Goal: Task Accomplishment & Management: Manage account settings

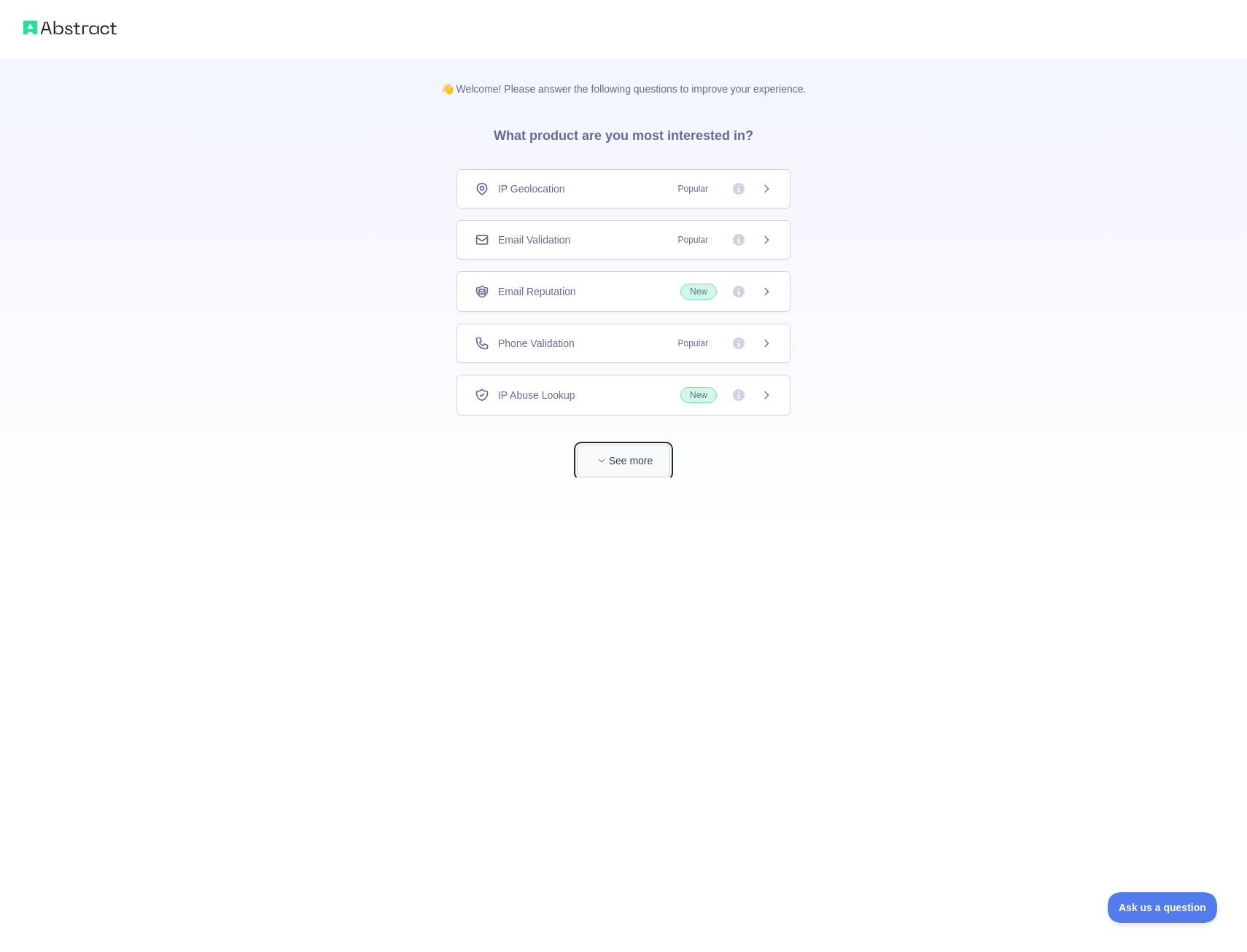
click at [625, 463] on button "See more" at bounding box center [623, 461] width 93 height 33
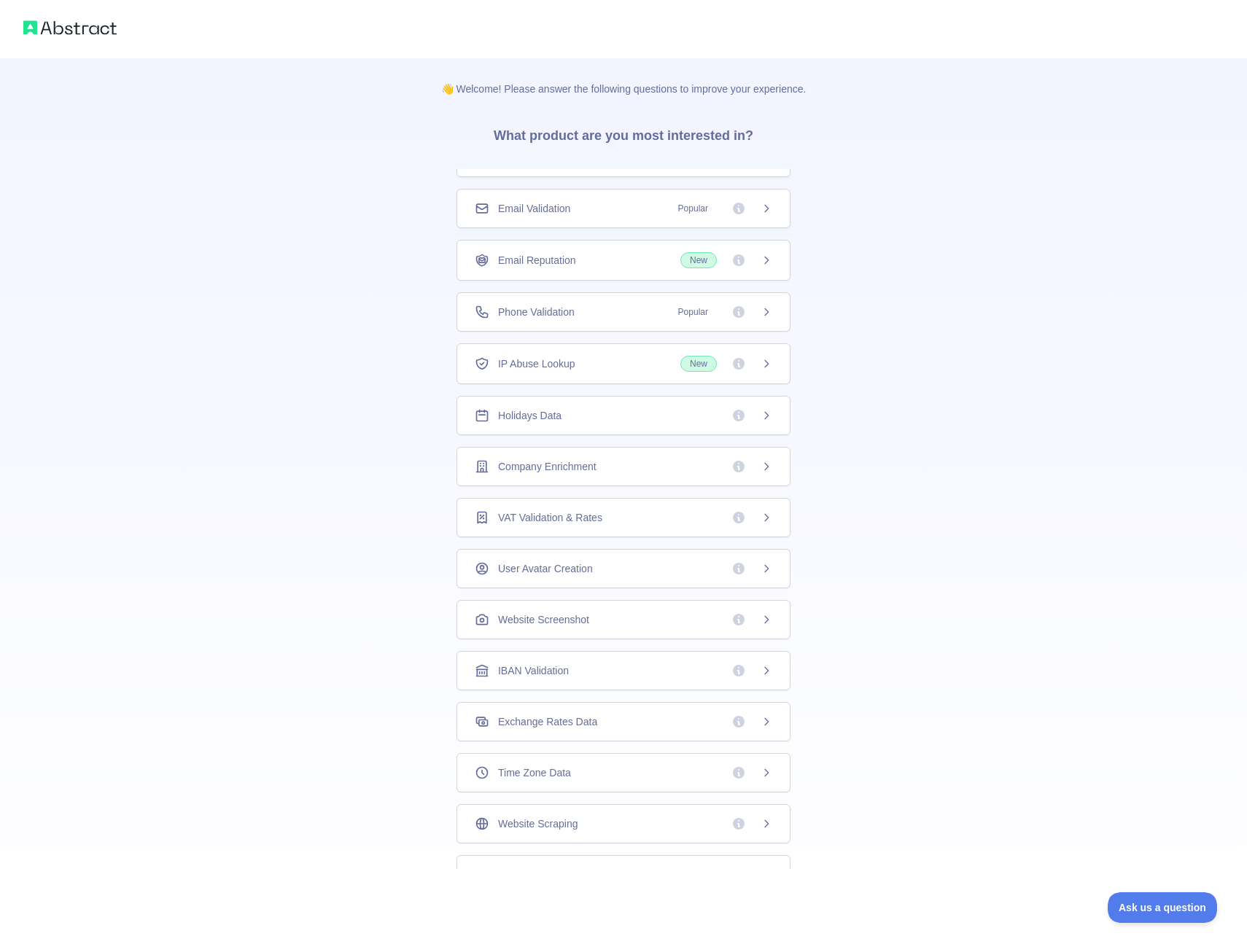
scroll to position [57, 0]
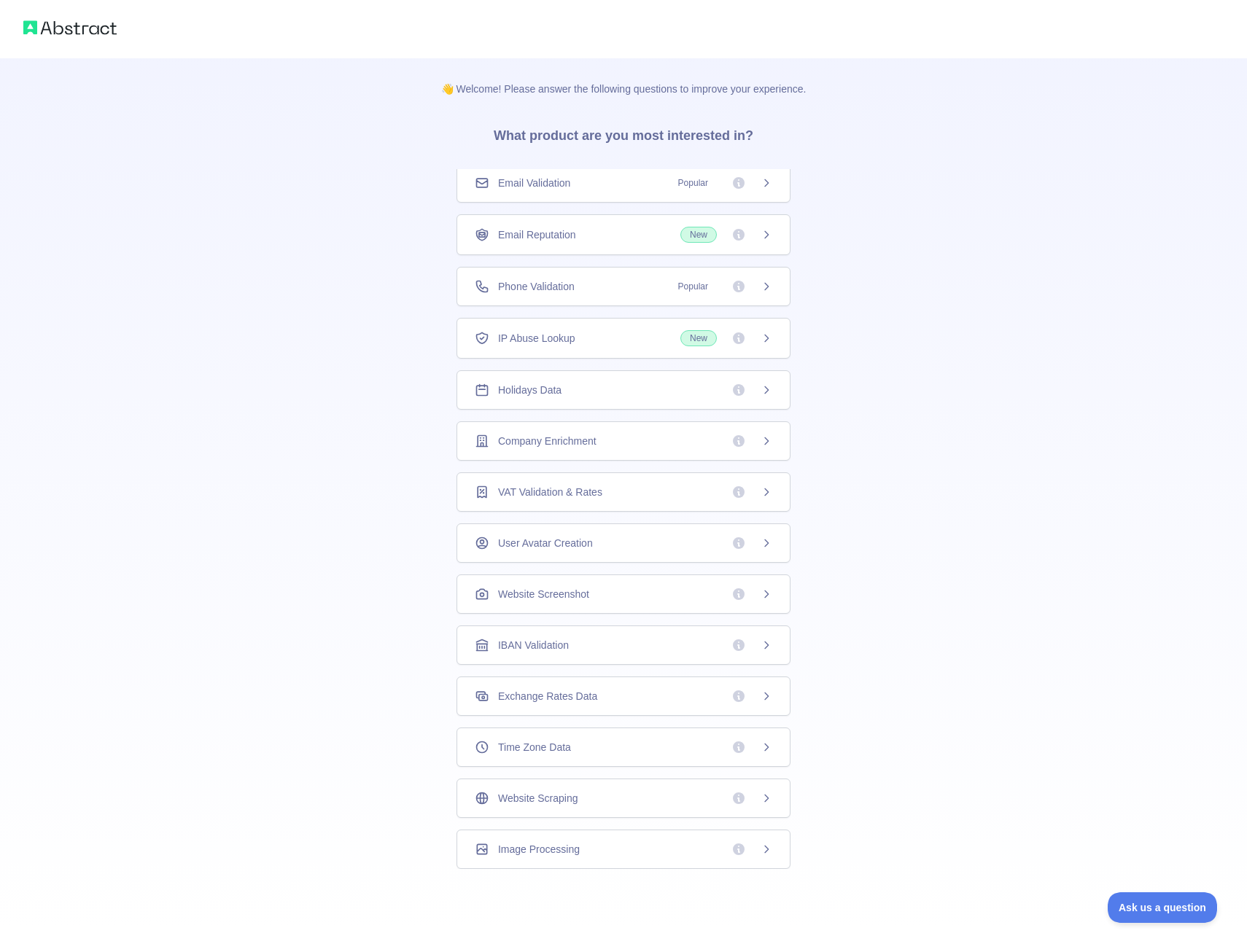
click at [761, 492] on icon at bounding box center [767, 492] width 12 height 12
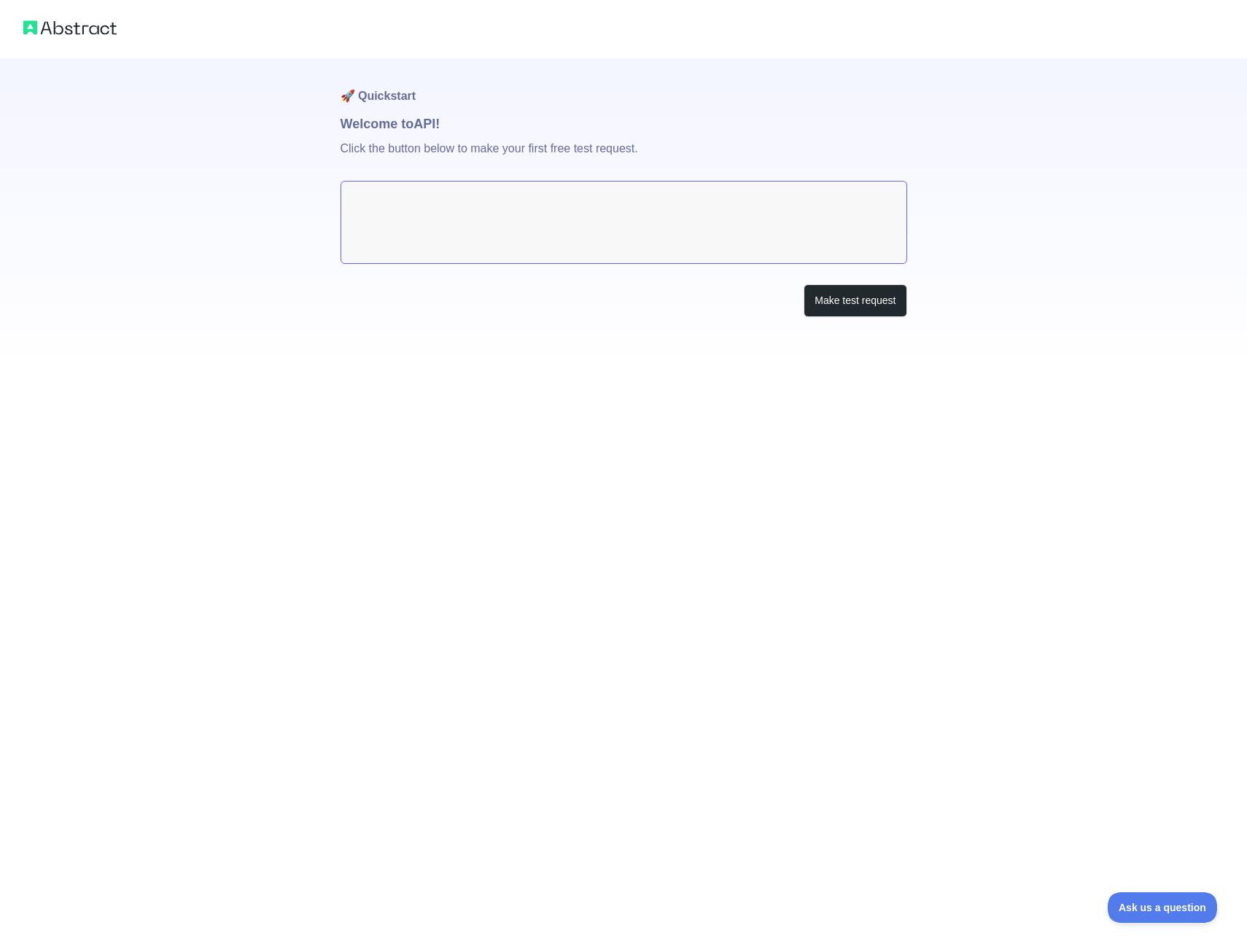
drag, startPoint x: 437, startPoint y: 231, endPoint x: 427, endPoint y: 216, distance: 18.0
click at [427, 216] on textarea at bounding box center [624, 223] width 566 height 83
click at [860, 291] on button "Make test request" at bounding box center [855, 301] width 103 height 33
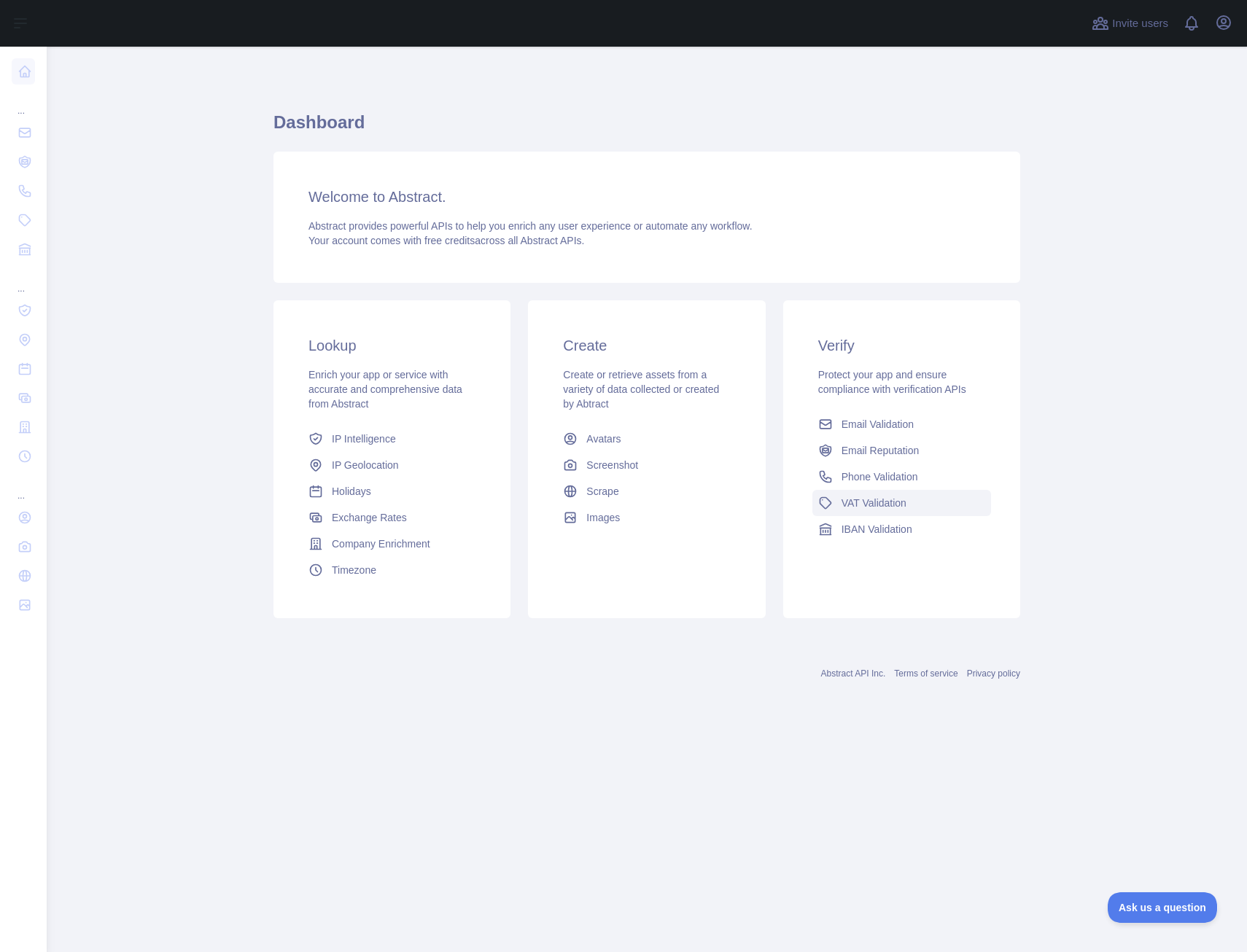
click at [880, 504] on span "VAT Validation" at bounding box center [873, 504] width 65 height 15
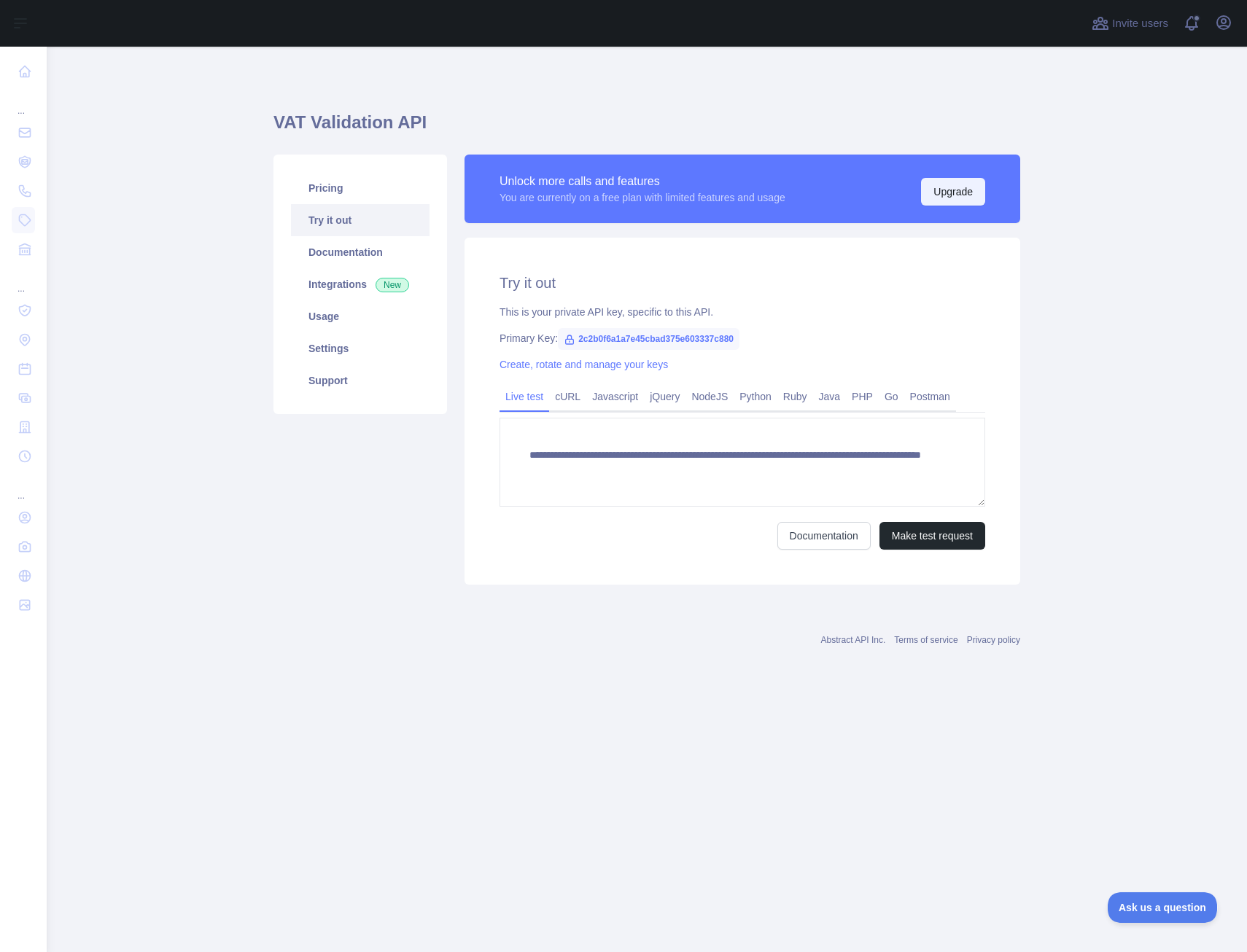
click at [946, 188] on button "Upgrade" at bounding box center [953, 191] width 64 height 28
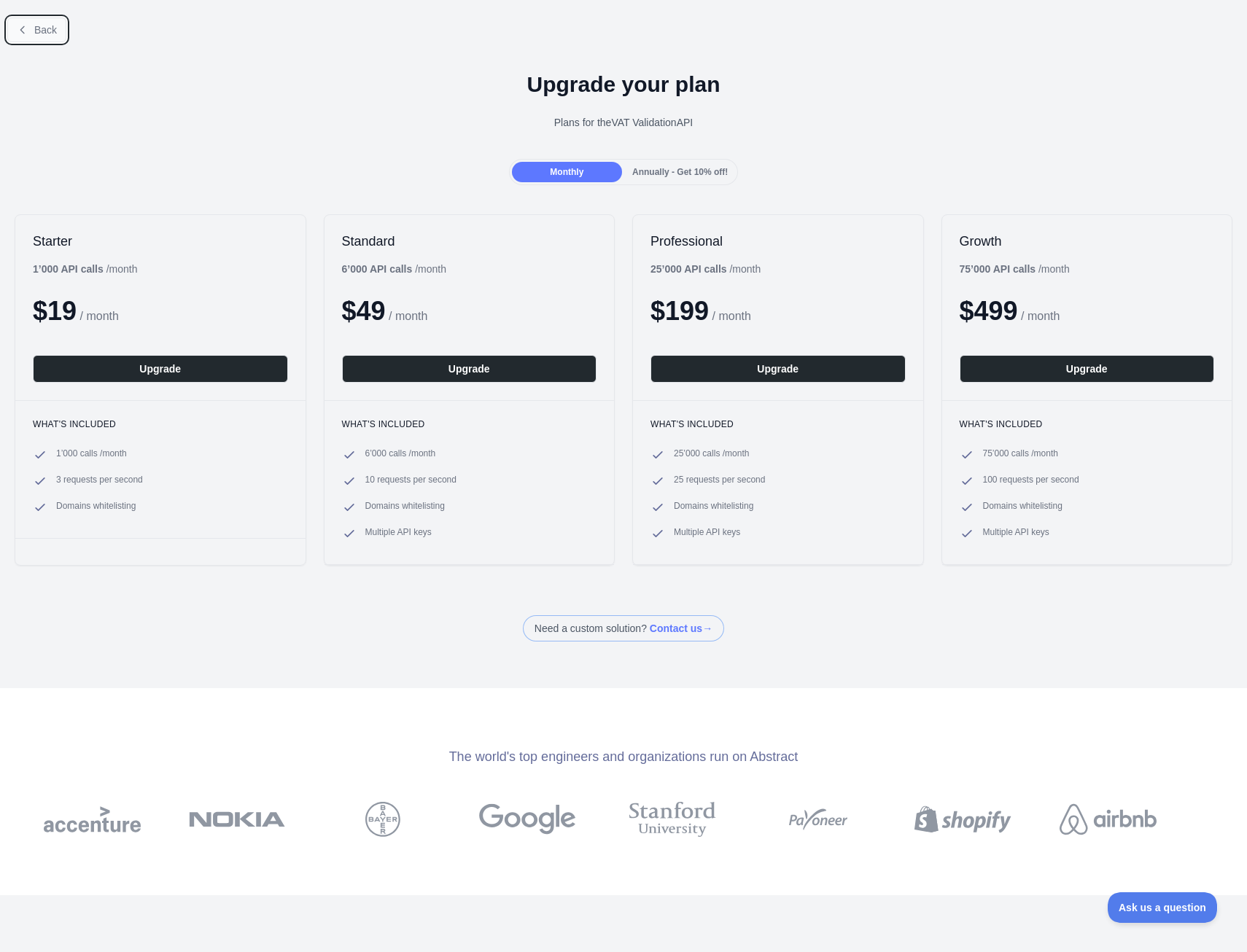
click at [39, 32] on span "Back" at bounding box center [45, 30] width 22 height 12
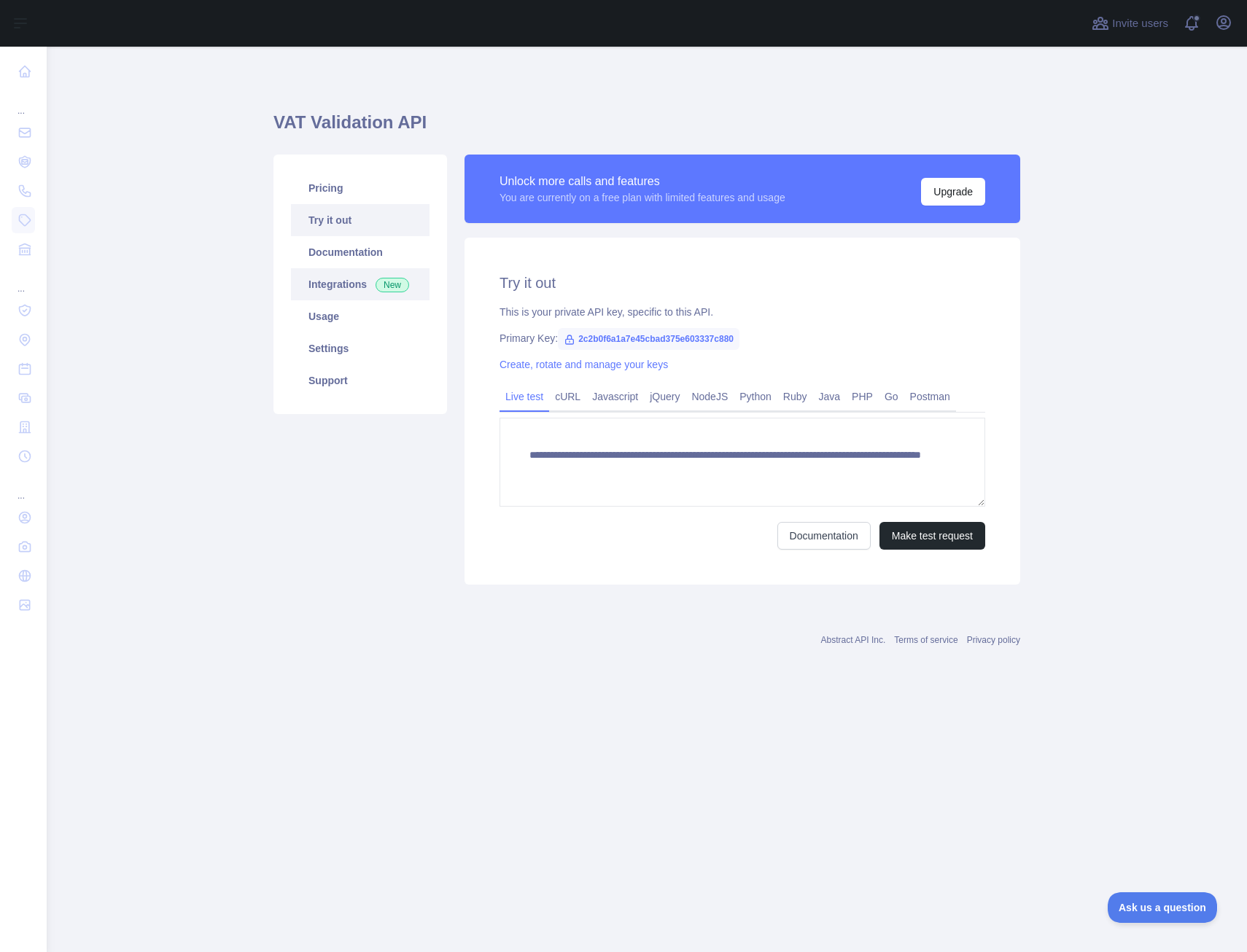
click at [350, 282] on link "Integrations New" at bounding box center [361, 284] width 139 height 32
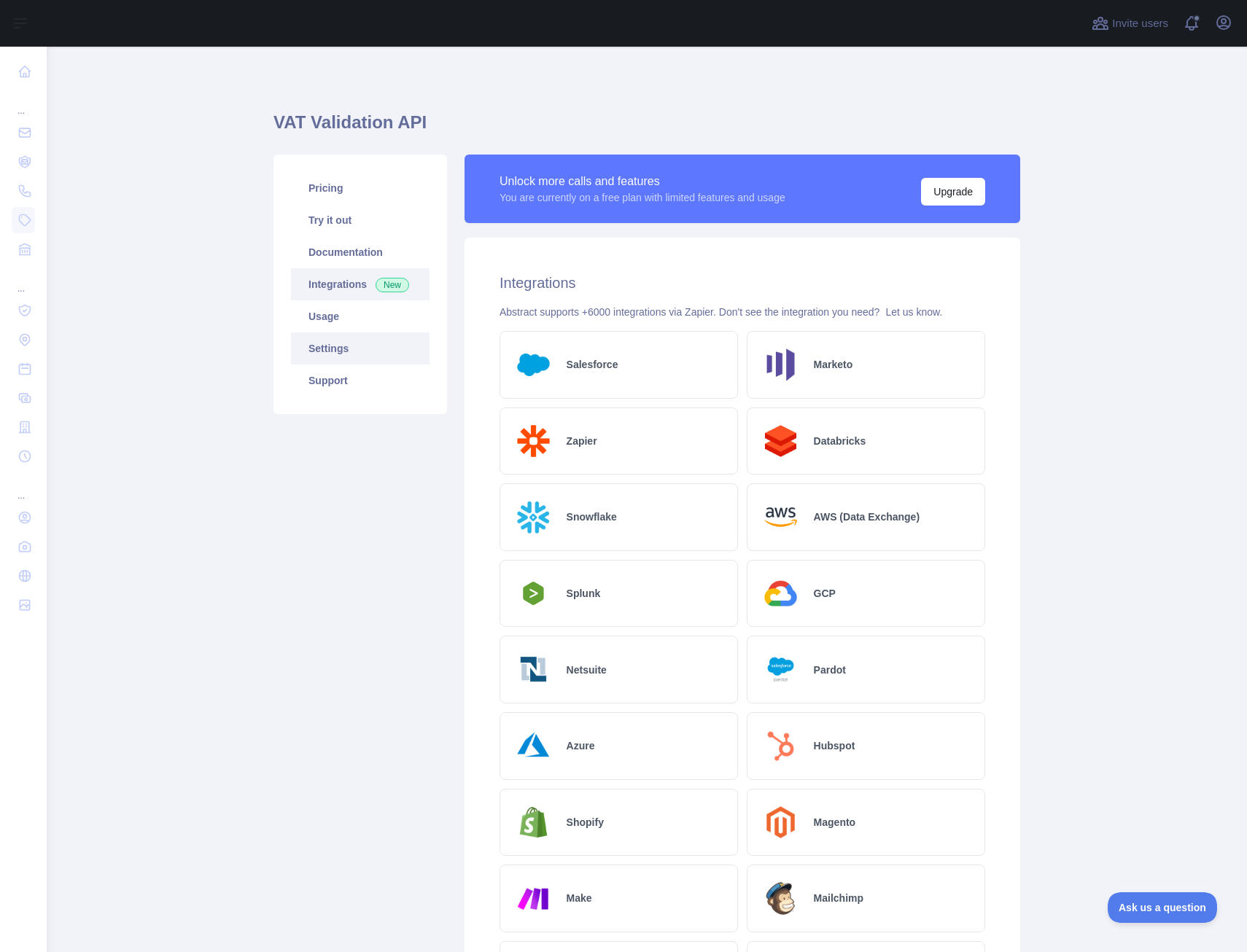
click at [324, 342] on link "Settings" at bounding box center [361, 348] width 139 height 32
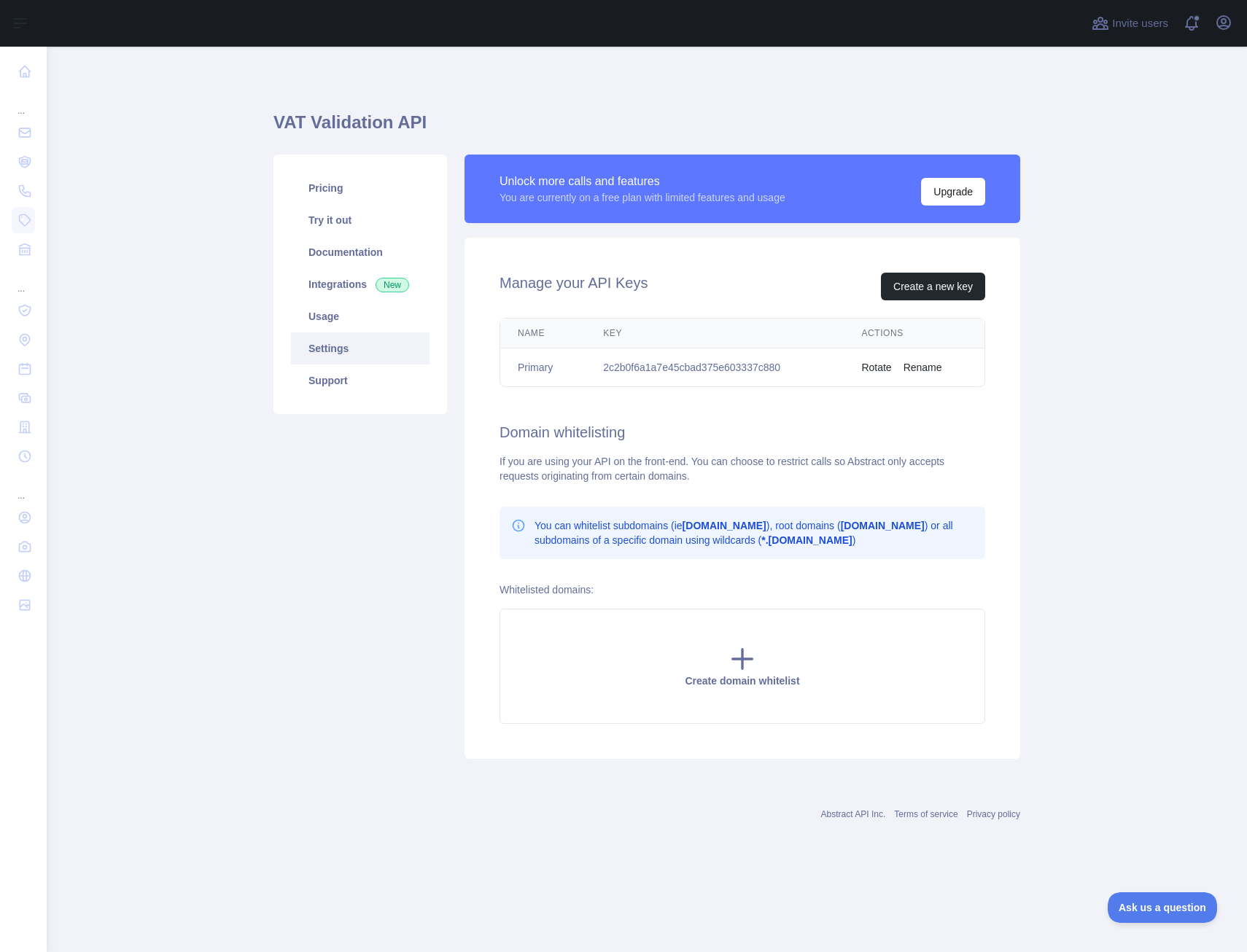
click at [723, 368] on td "2c2b0f6a1a7e45cbad375e603337c880" at bounding box center [714, 368] width 258 height 39
copy td "2c2b0f6a1a7e45cbad375e603337c880"
